Goal: Task Accomplishment & Management: Manage account settings

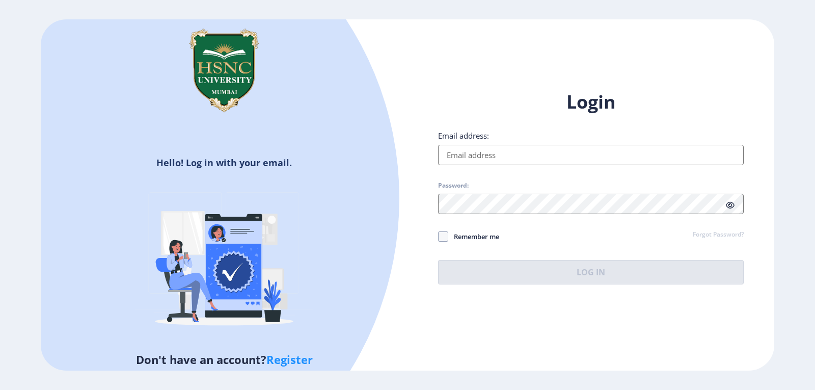
type input "[EMAIL_ADDRESS][DOMAIN_NAME]"
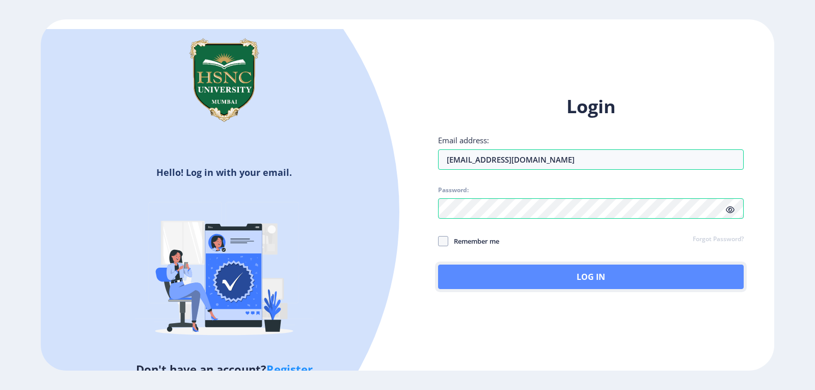
click at [572, 269] on button "Log In" at bounding box center [591, 276] width 306 height 24
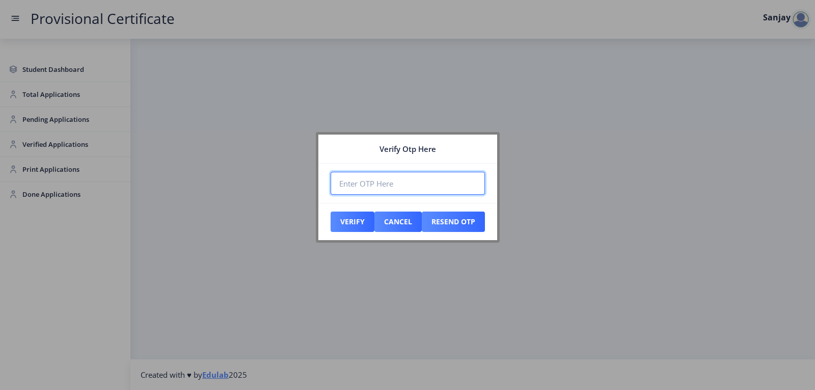
paste input "772928"
type input "772928"
click at [358, 223] on button "Verify" at bounding box center [353, 221] width 44 height 20
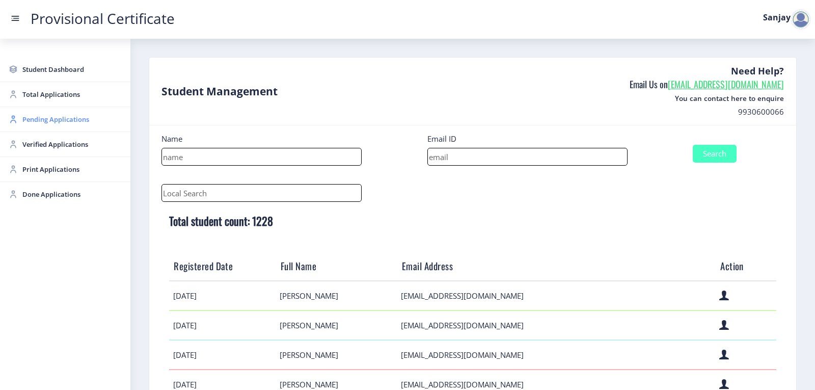
click at [69, 120] on span "Pending Applications" at bounding box center [72, 119] width 100 height 12
click at [77, 123] on span "Pending Applications" at bounding box center [72, 119] width 100 height 12
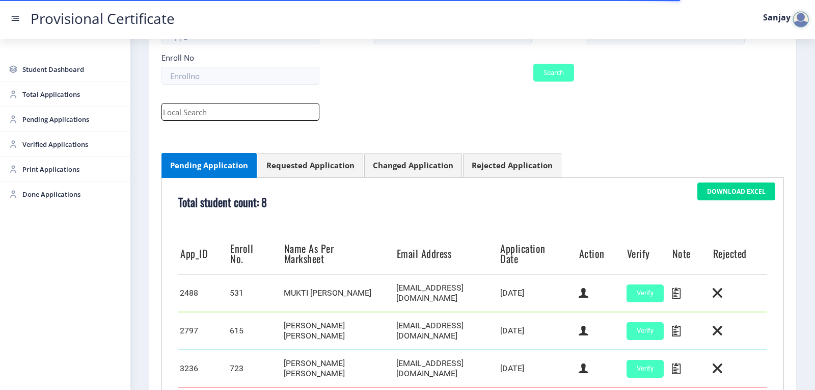
scroll to position [361, 0]
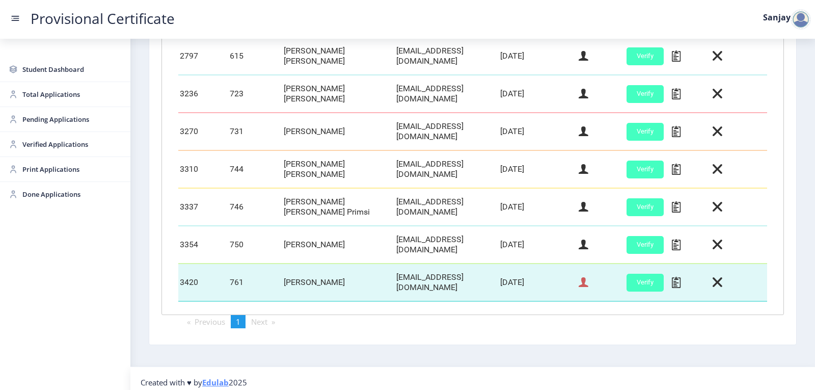
click at [579, 276] on icon at bounding box center [584, 282] width 10 height 13
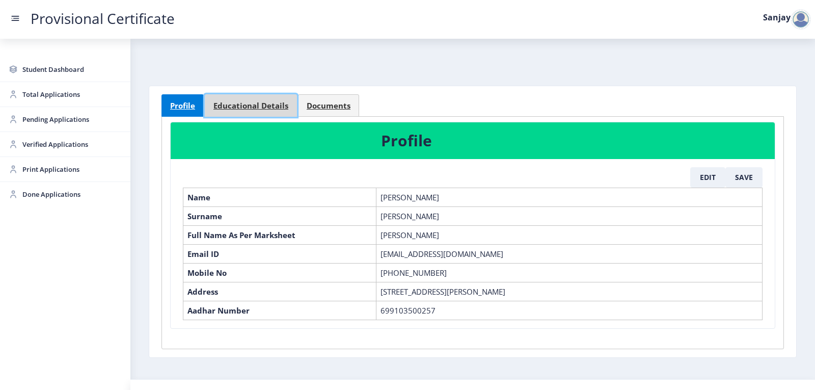
click at [259, 105] on span "Educational Details" at bounding box center [250, 106] width 75 height 8
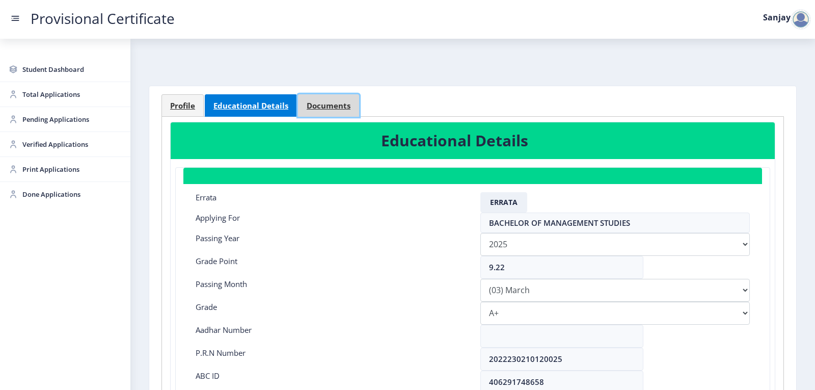
click at [314, 109] on span "Documents" at bounding box center [329, 106] width 44 height 8
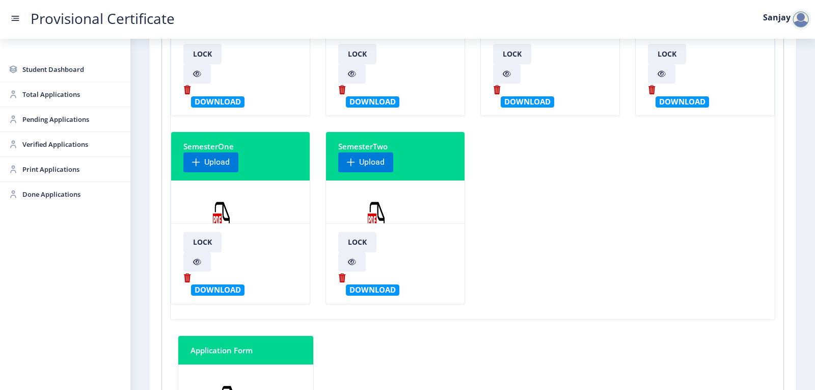
scroll to position [255, 0]
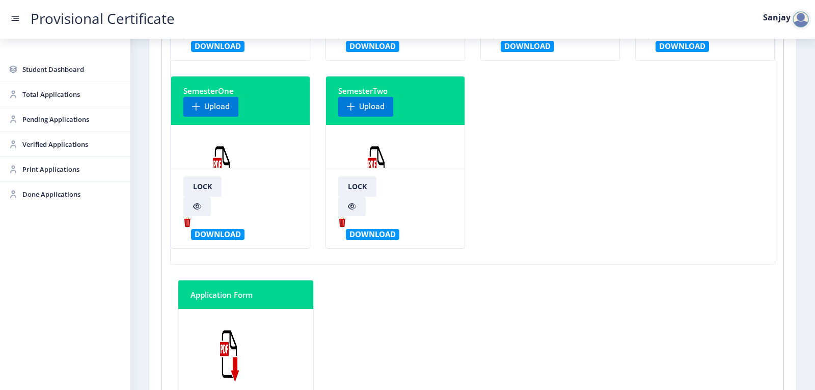
click at [369, 164] on img at bounding box center [376, 171] width 76 height 76
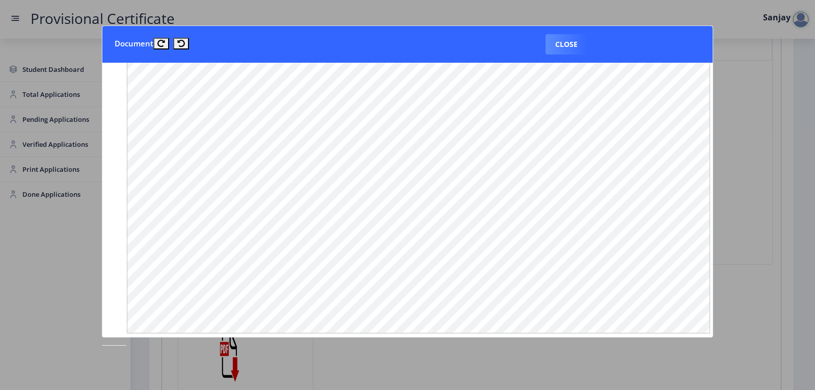
scroll to position [114, 0]
click at [573, 43] on button "Close" at bounding box center [566, 44] width 42 height 20
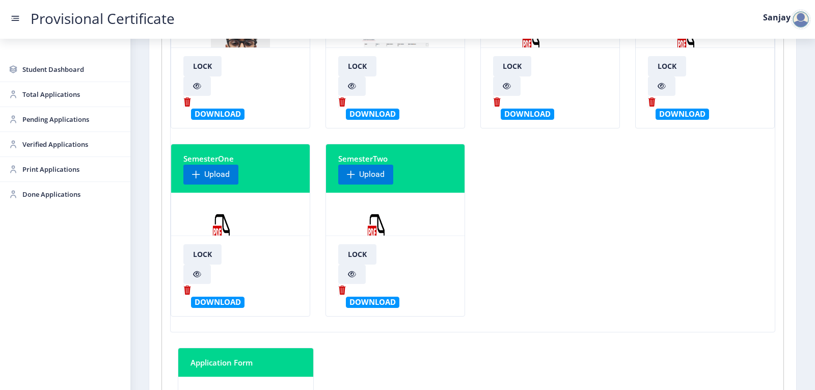
scroll to position [0, 0]
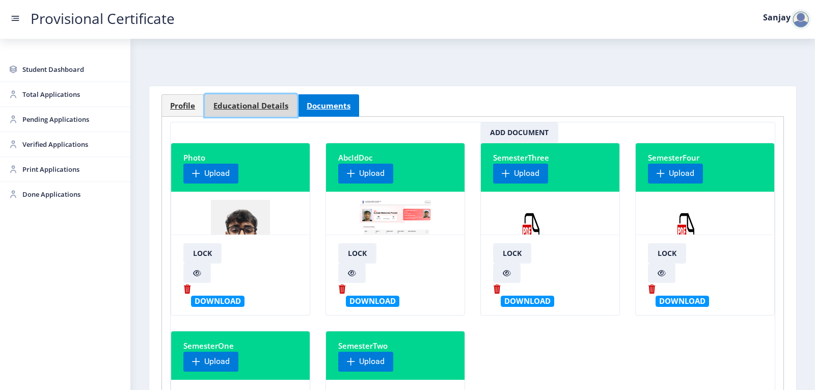
click at [256, 109] on span "Educational Details" at bounding box center [250, 106] width 75 height 8
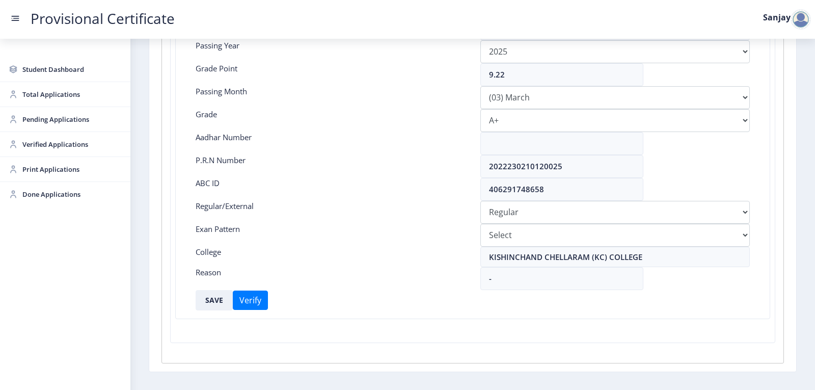
scroll to position [227, 0]
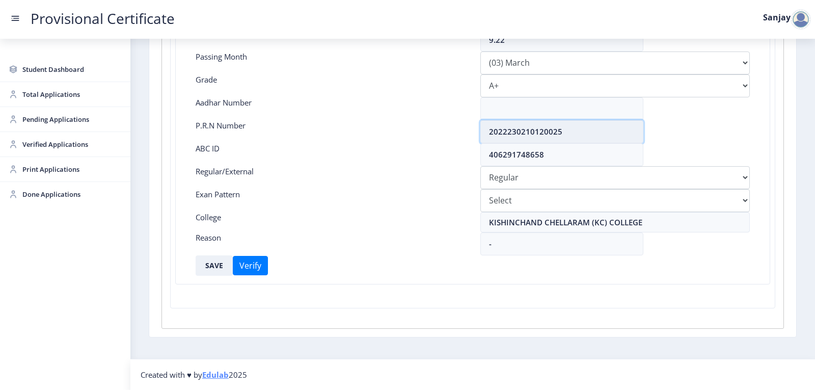
drag, startPoint x: 488, startPoint y: 130, endPoint x: 587, endPoint y: 134, distance: 99.4
click at [587, 134] on input "2022230210120025" at bounding box center [561, 131] width 163 height 23
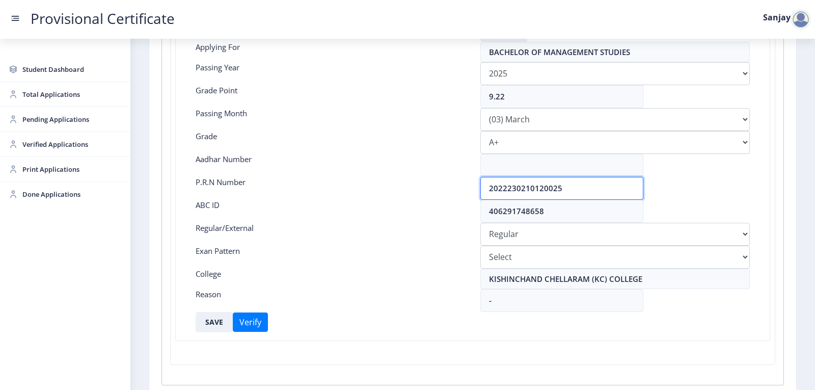
scroll to position [0, 0]
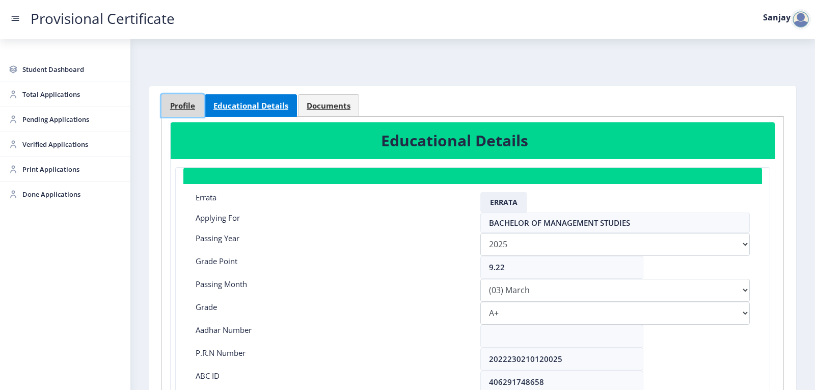
click at [182, 99] on link "Profile" at bounding box center [182, 105] width 42 height 22
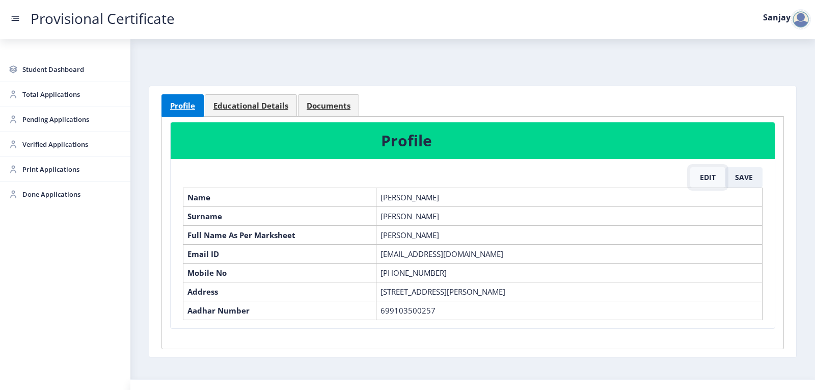
click at [707, 177] on button "Edit" at bounding box center [707, 177] width 35 height 20
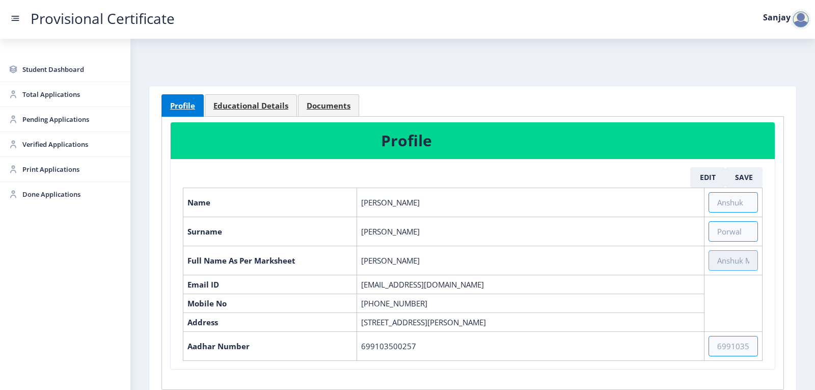
click at [717, 262] on input "text" at bounding box center [732, 260] width 49 height 20
paste input "[PERSON_NAME] [PERSON_NAME] [PERSON_NAME]"
type input "[PERSON_NAME] [PERSON_NAME] [PERSON_NAME]"
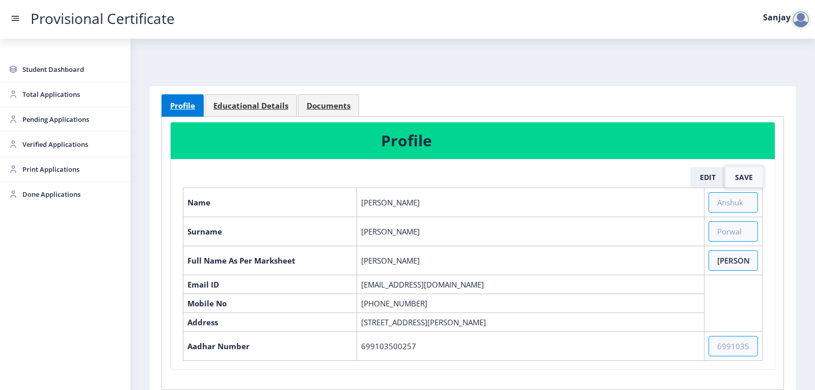
click at [743, 175] on button "Save" at bounding box center [743, 177] width 37 height 20
select select "March"
select select "A+"
select select "Regular"
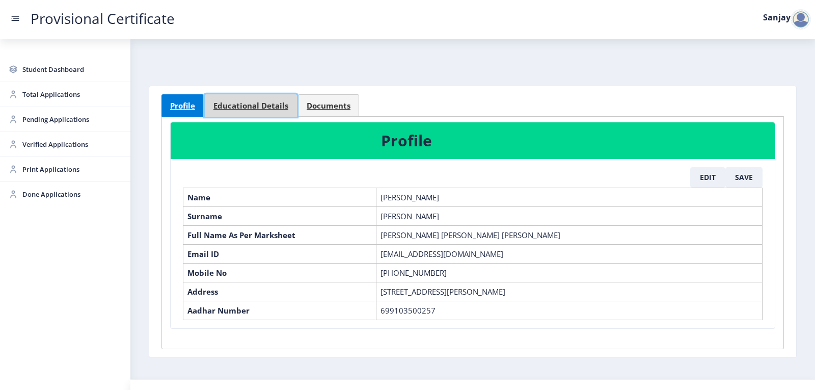
click at [269, 105] on span "Educational Details" at bounding box center [250, 106] width 75 height 8
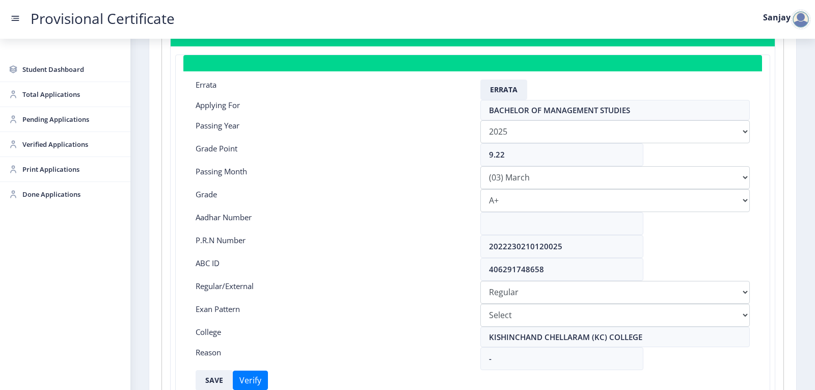
scroll to position [153, 0]
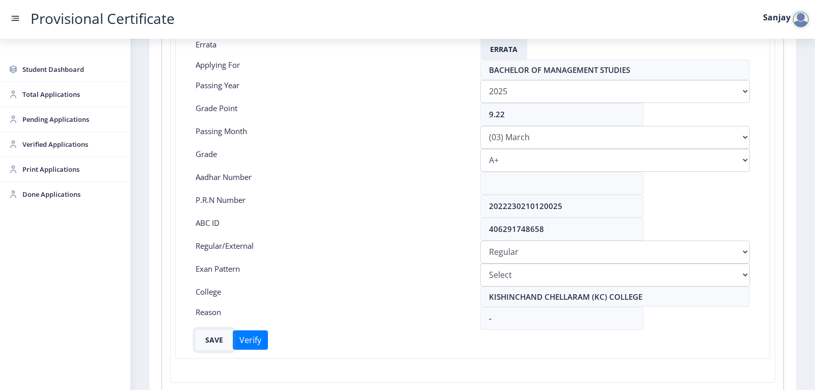
click at [210, 335] on button "SAVE" at bounding box center [214, 339] width 37 height 20
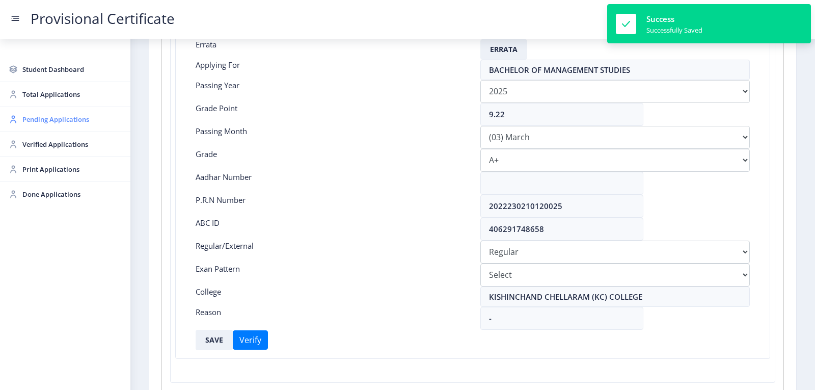
click at [38, 119] on span "Pending Applications" at bounding box center [72, 119] width 100 height 12
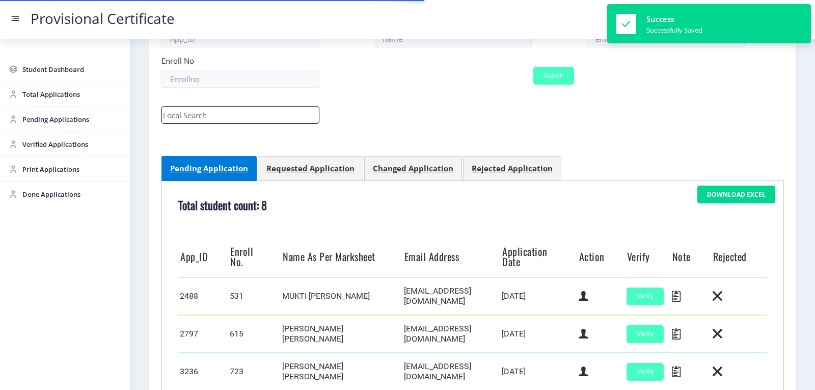
scroll to position [356, 0]
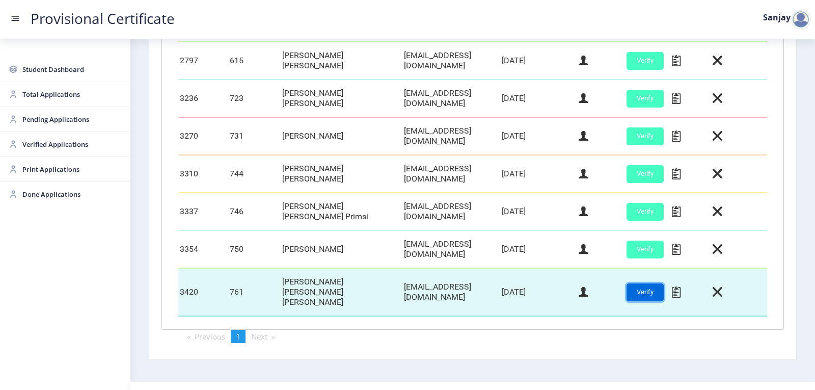
click at [646, 283] on button "Verify" at bounding box center [644, 292] width 37 height 18
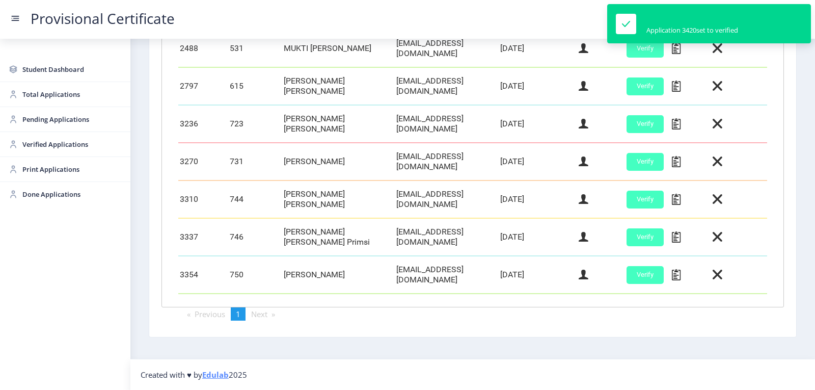
scroll to position [326, 0]
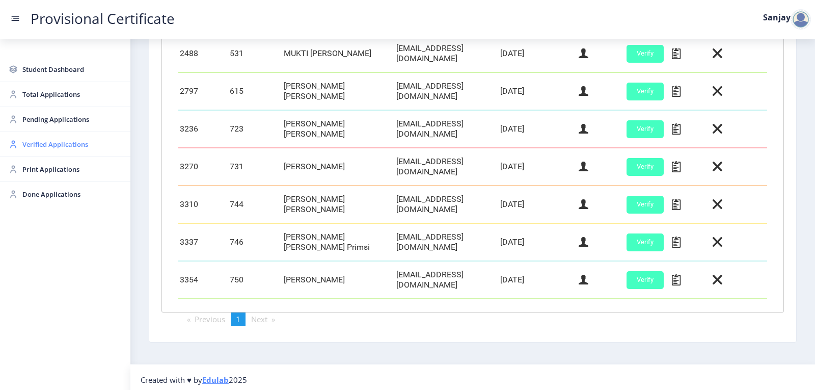
click at [35, 144] on span "Verified Applications" at bounding box center [72, 144] width 100 height 12
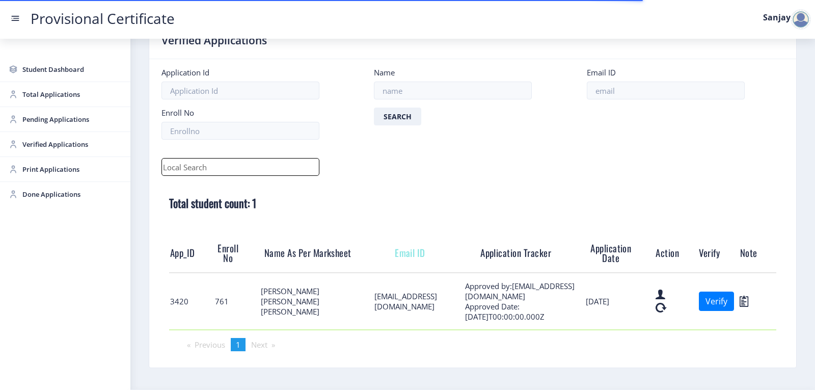
scroll to position [62, 0]
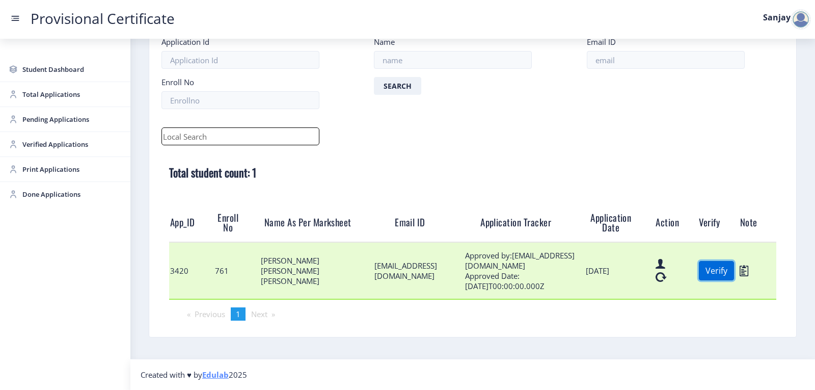
click at [709, 272] on button "Verify" at bounding box center [716, 270] width 35 height 19
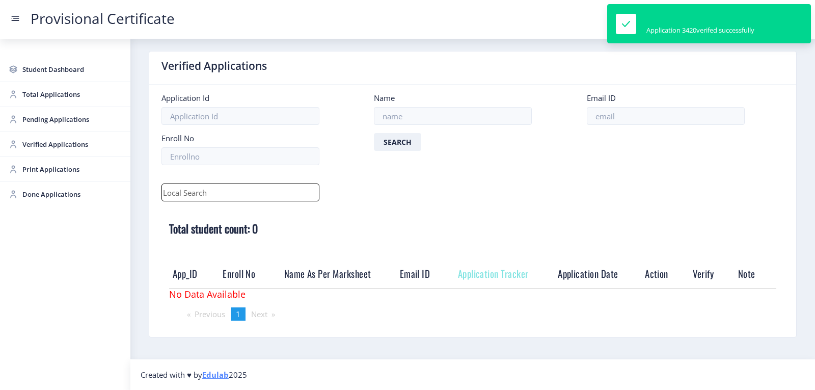
scroll to position [6, 0]
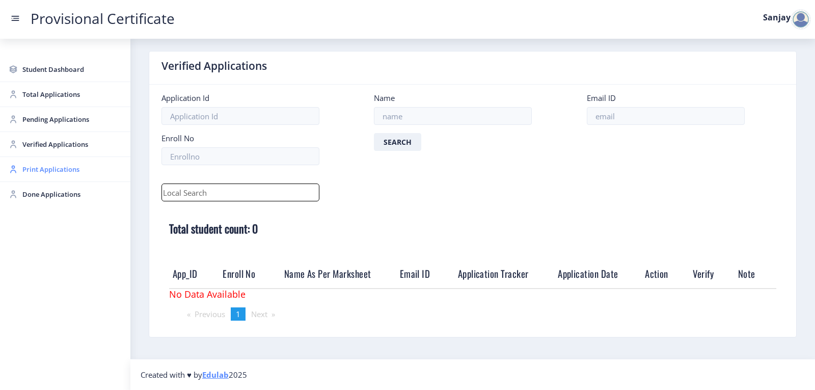
click at [45, 173] on span "Print Applications" at bounding box center [72, 169] width 100 height 12
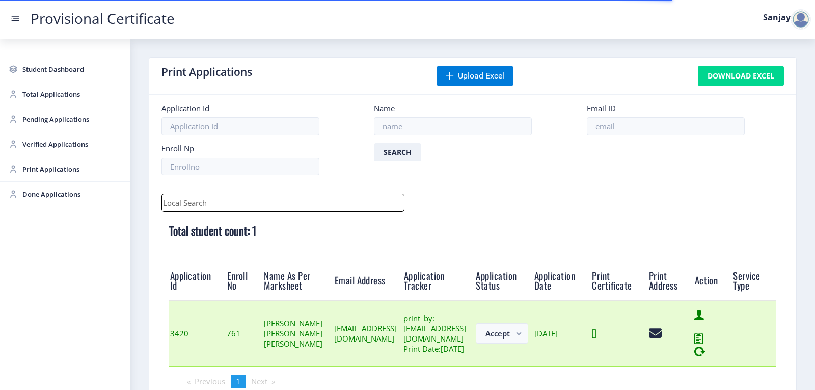
click at [596, 340] on icon at bounding box center [594, 333] width 5 height 13
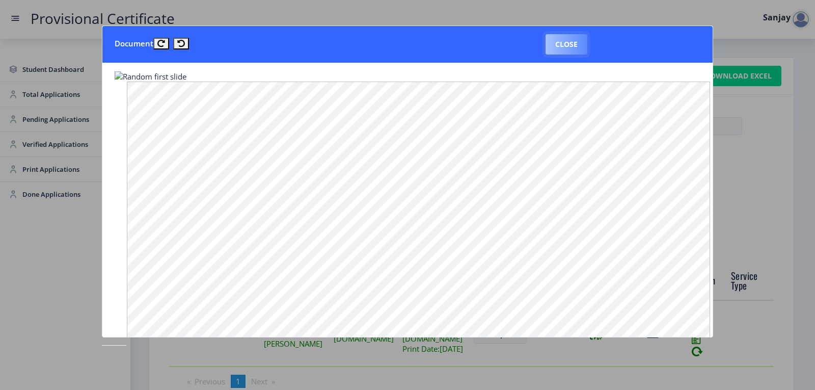
click at [561, 46] on button "Close" at bounding box center [566, 44] width 42 height 20
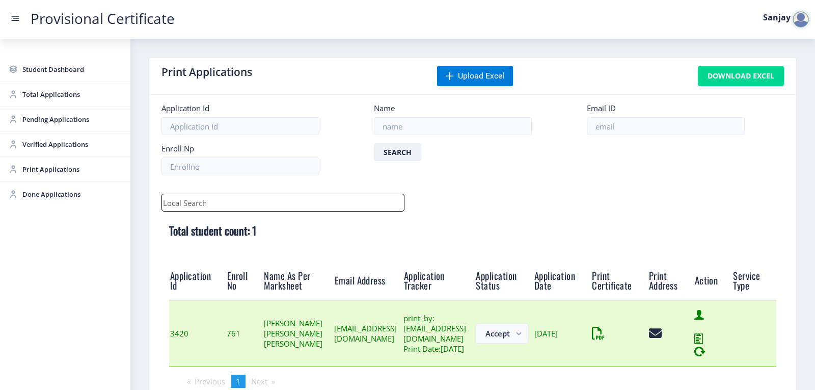
click at [693, 340] on div at bounding box center [671, 333] width 44 height 13
click at [653, 340] on icon at bounding box center [651, 333] width 5 height 13
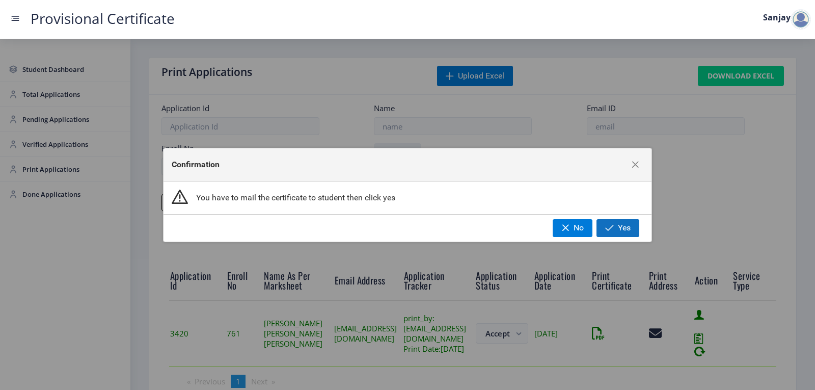
click at [626, 229] on span "Yes" at bounding box center [624, 227] width 13 height 9
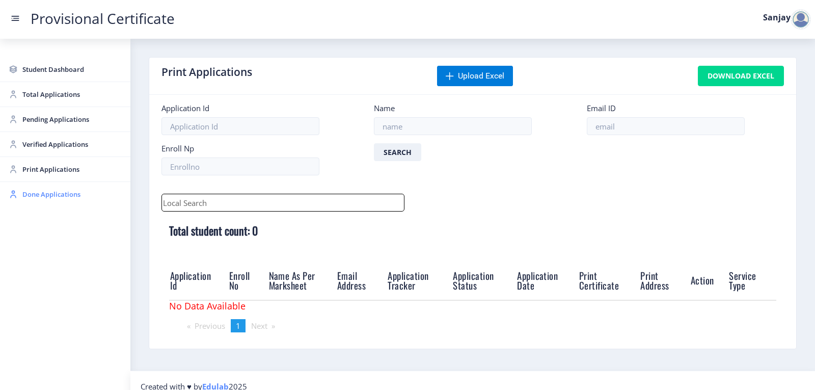
click at [38, 193] on span "Done Applications" at bounding box center [72, 194] width 100 height 12
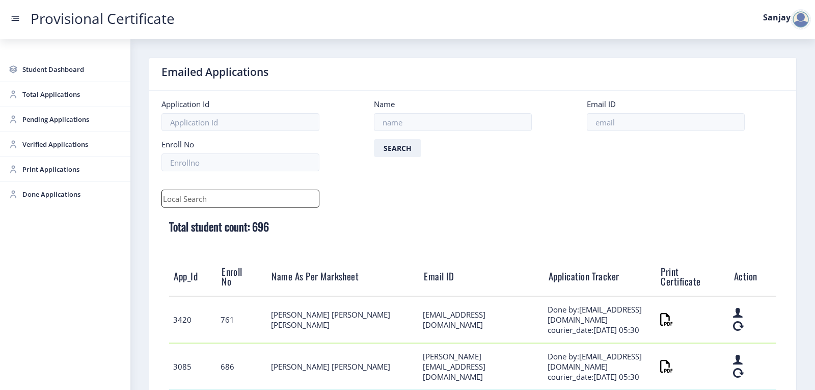
click at [804, 19] on div at bounding box center [800, 19] width 20 height 20
click at [758, 72] on span "Log out" at bounding box center [773, 74] width 65 height 12
